Goal: Information Seeking & Learning: Learn about a topic

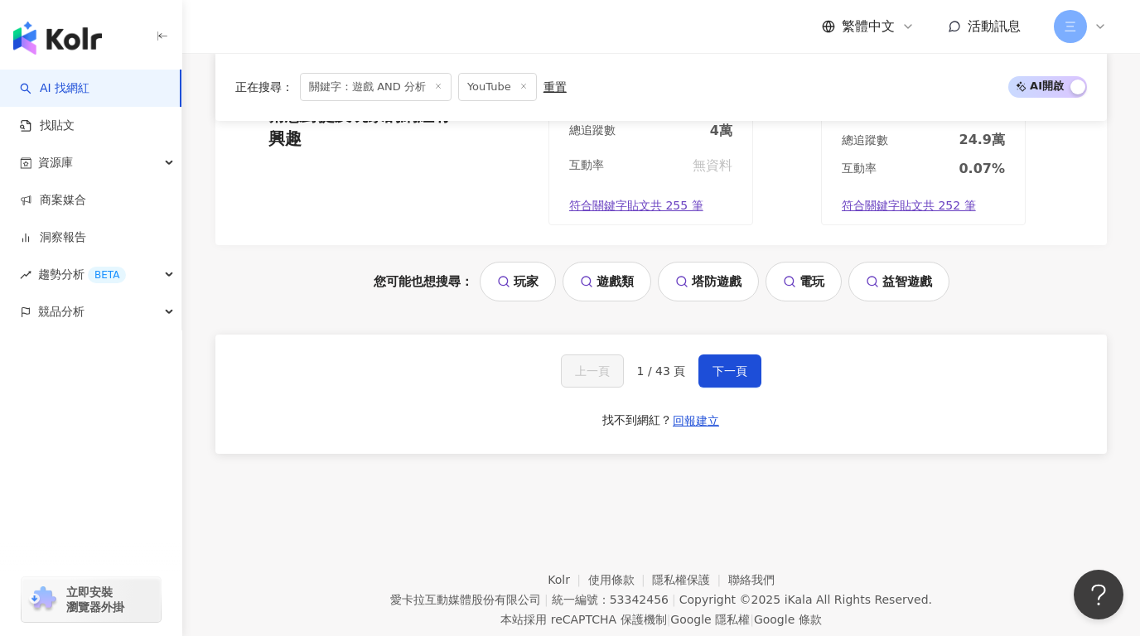
scroll to position [3533, 0]
click at [713, 355] on button "下一頁" at bounding box center [729, 371] width 63 height 33
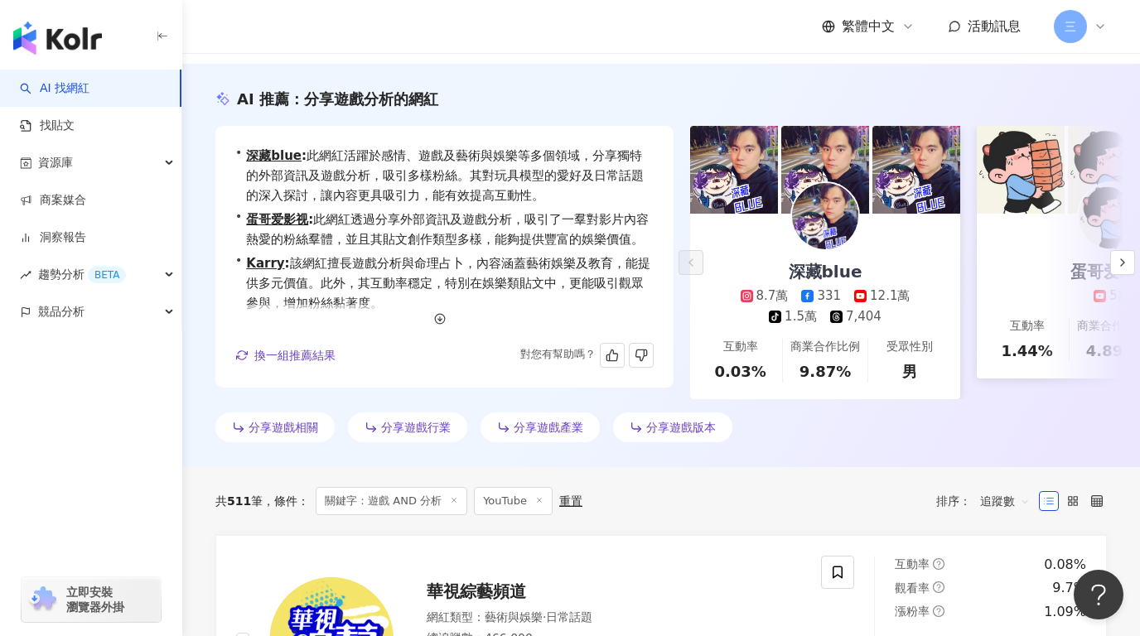
scroll to position [156, 0]
click at [1131, 254] on button "button" at bounding box center [1122, 263] width 25 height 25
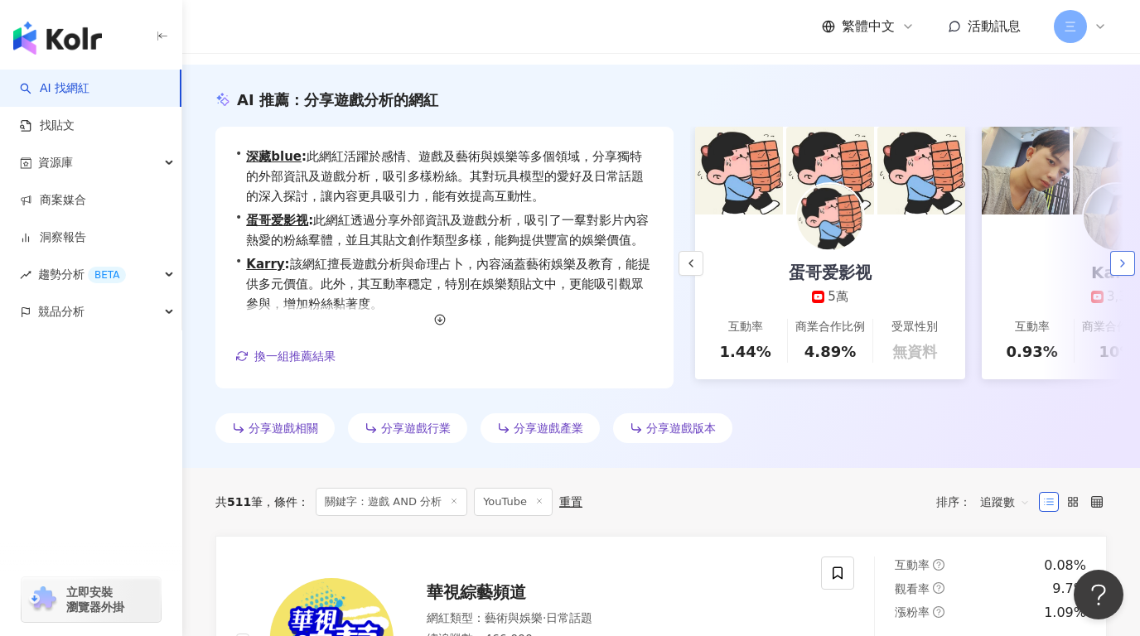
scroll to position [0, 287]
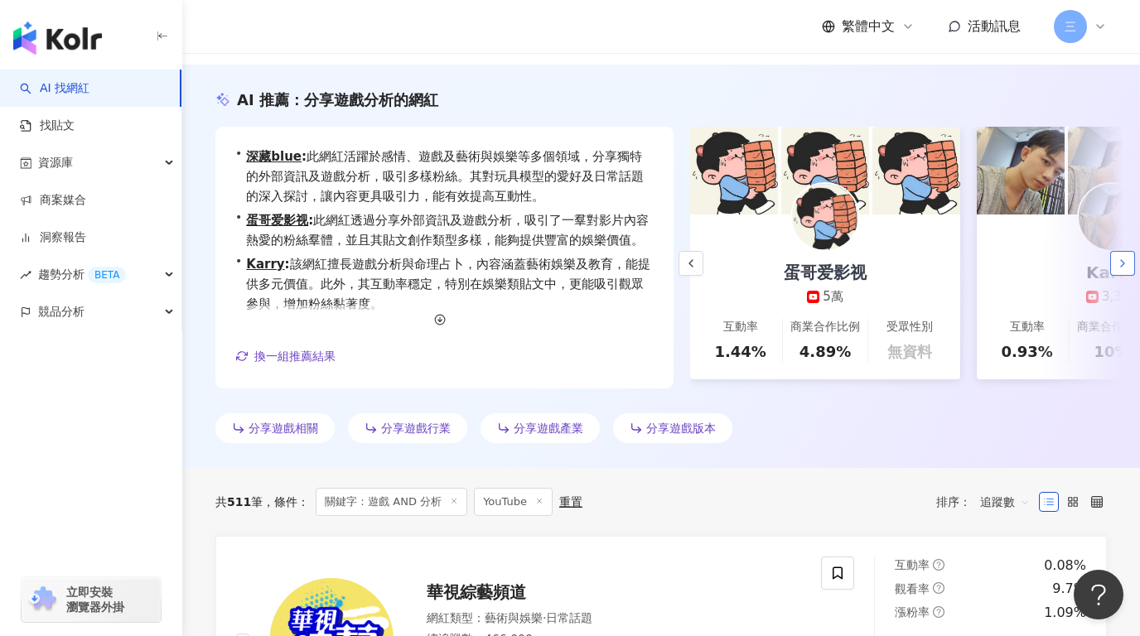
click at [1124, 254] on button "button" at bounding box center [1122, 263] width 25 height 25
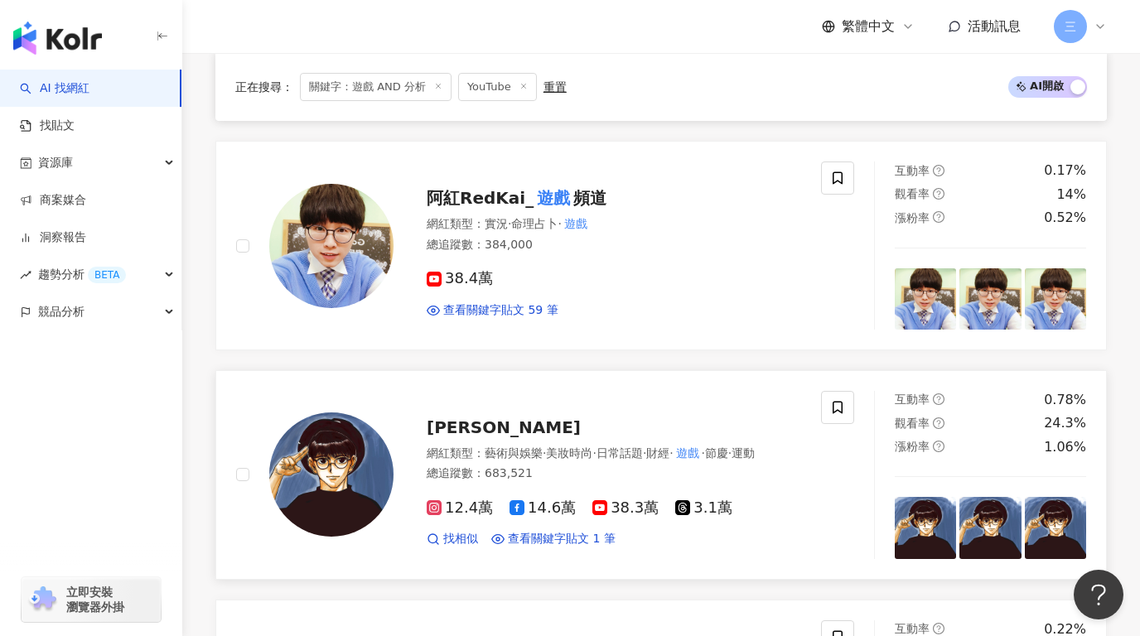
scroll to position [2159, 0]
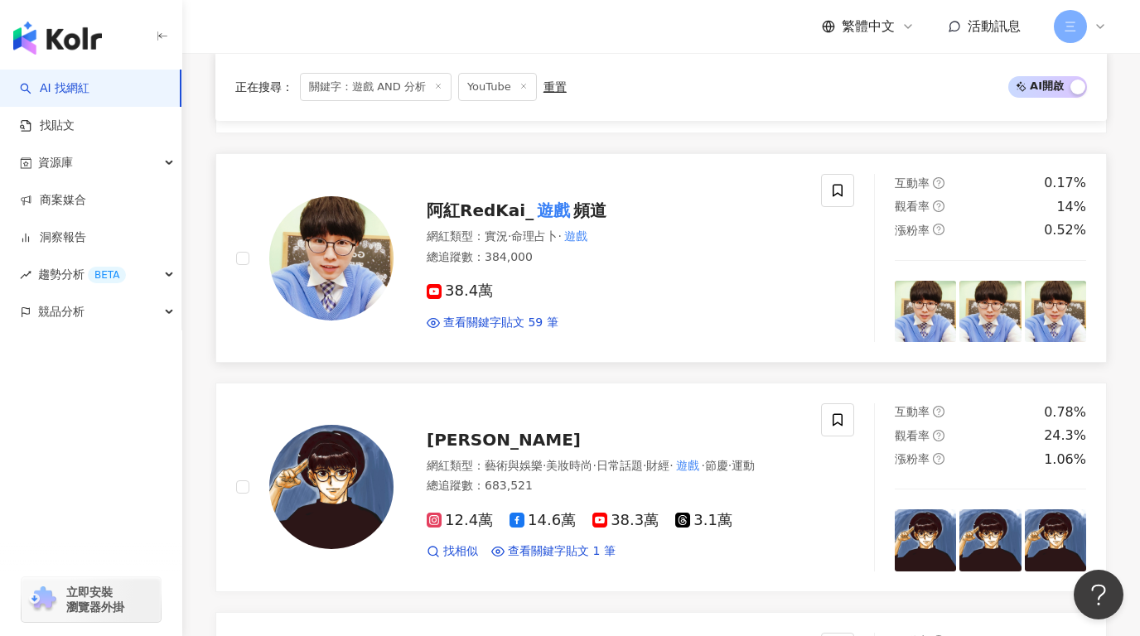
click at [484, 201] on span "阿紅RedKai_" at bounding box center [480, 211] width 107 height 20
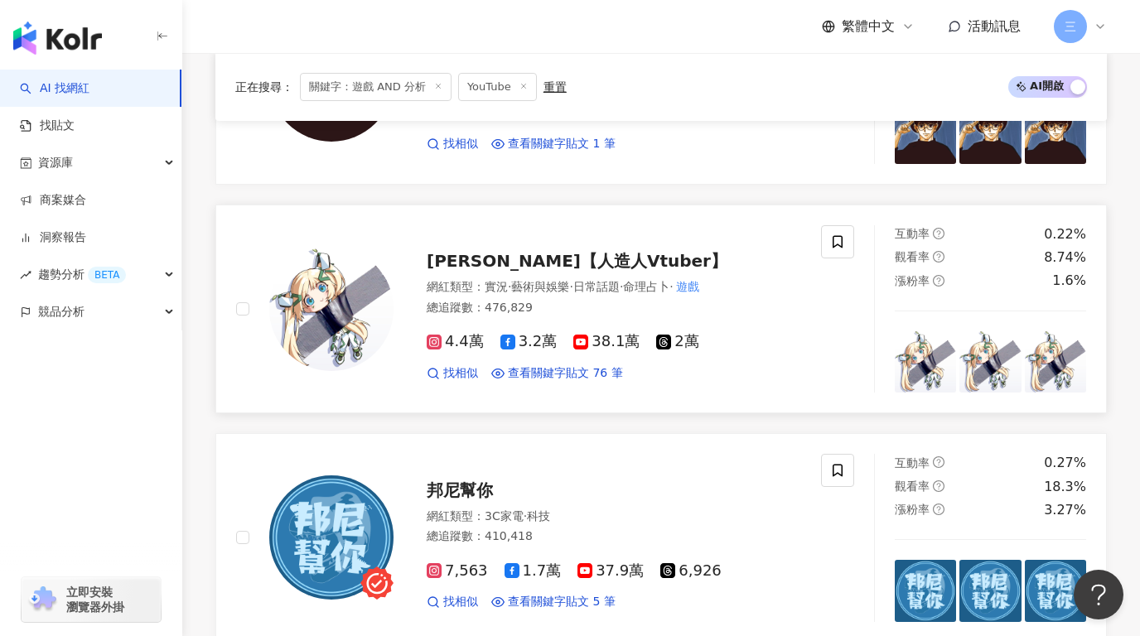
scroll to position [2438, 0]
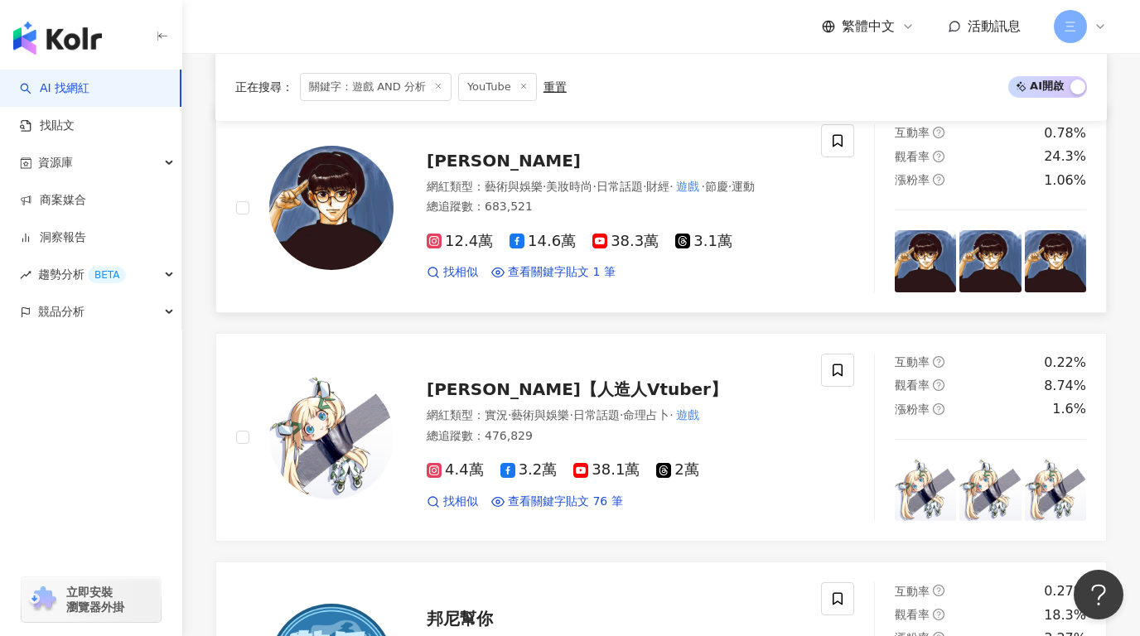
click at [474, 151] on span "孫沁岳 Yorke" at bounding box center [504, 161] width 154 height 20
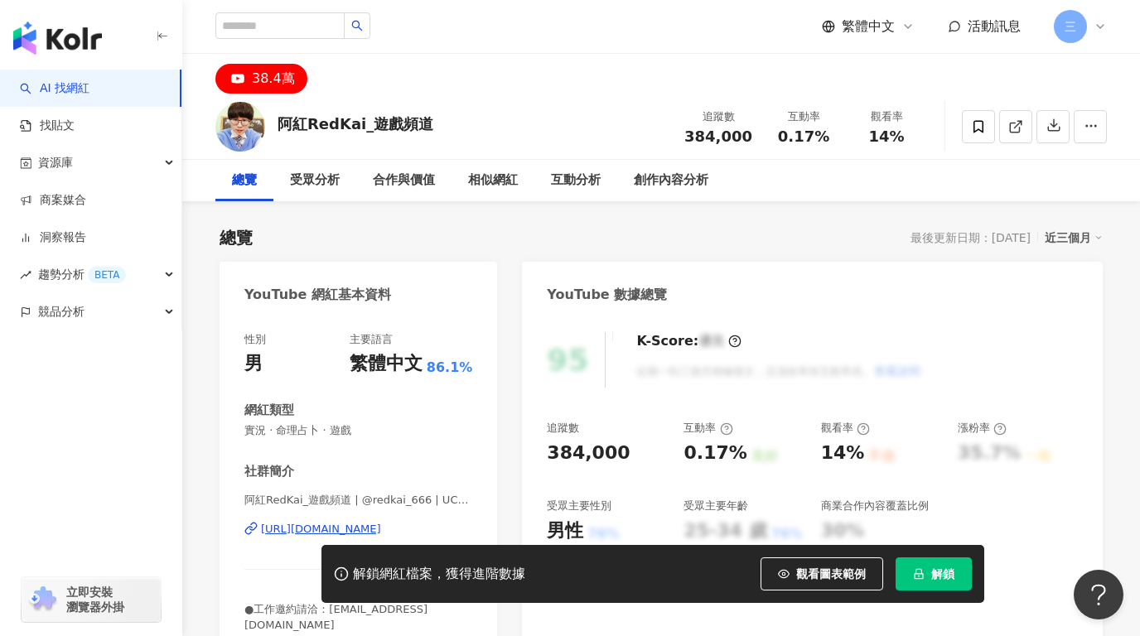
click at [281, 81] on div "38.4萬" at bounding box center [273, 78] width 43 height 23
click at [344, 529] on div "[URL][DOMAIN_NAME]" at bounding box center [321, 529] width 120 height 15
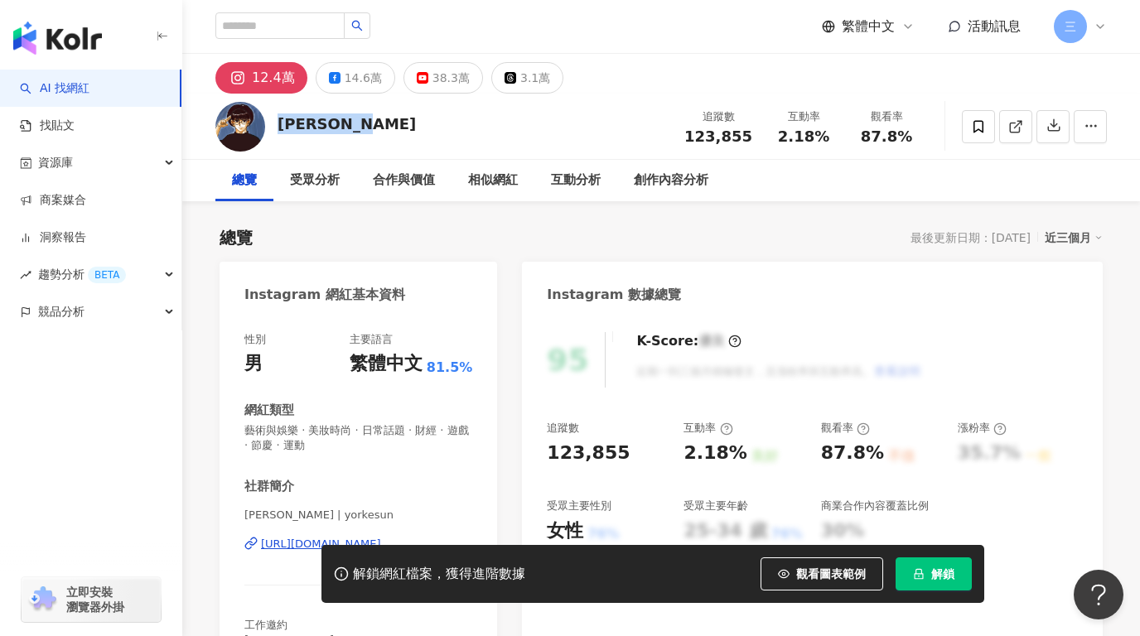
drag, startPoint x: 276, startPoint y: 125, endPoint x: 384, endPoint y: 126, distance: 108.5
click at [384, 126] on div "孫沁岳 Yorke 追蹤數 123,855 互動率 2.18% 觀看率 87.8%" at bounding box center [661, 126] width 958 height 65
copy div "孫沁岳 Yorke"
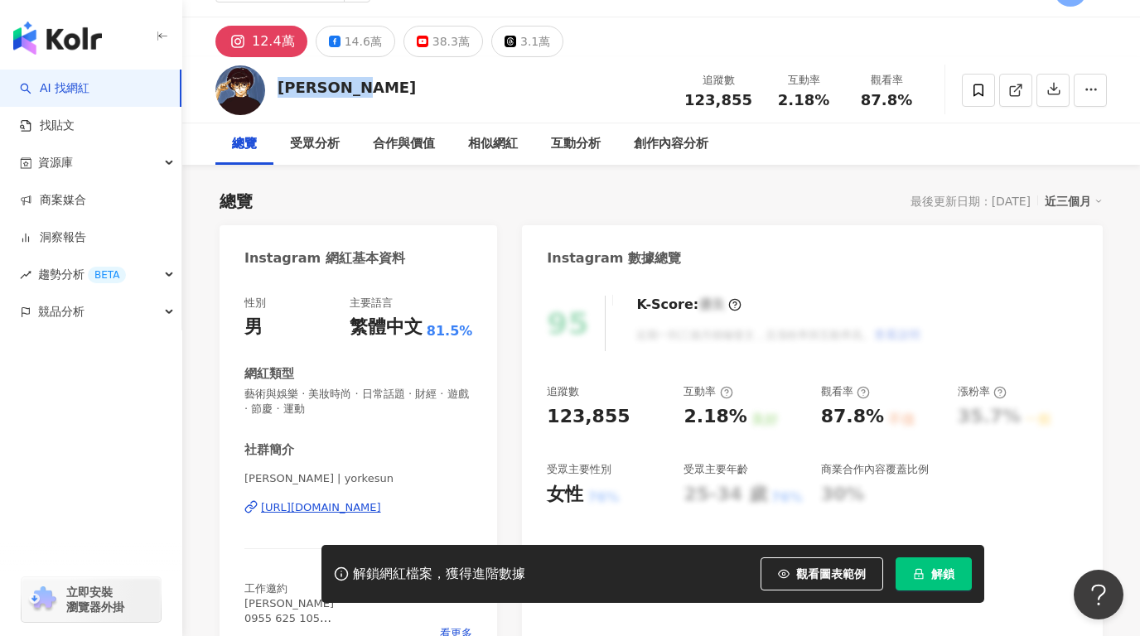
scroll to position [37, 0]
click at [418, 41] on rect at bounding box center [423, 40] width 10 height 7
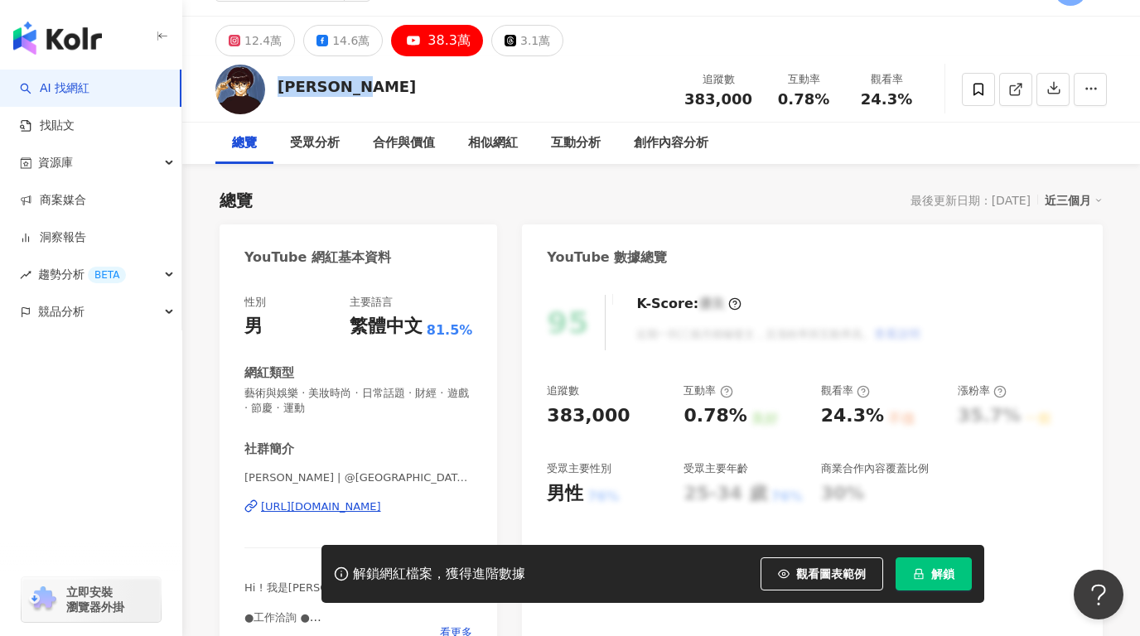
click at [304, 506] on div "https://www.youtube.com/channel/UCD114v8IMP5HWSUXrIJlJuQ" at bounding box center [321, 507] width 120 height 15
